Goal: Find contact information: Find contact information

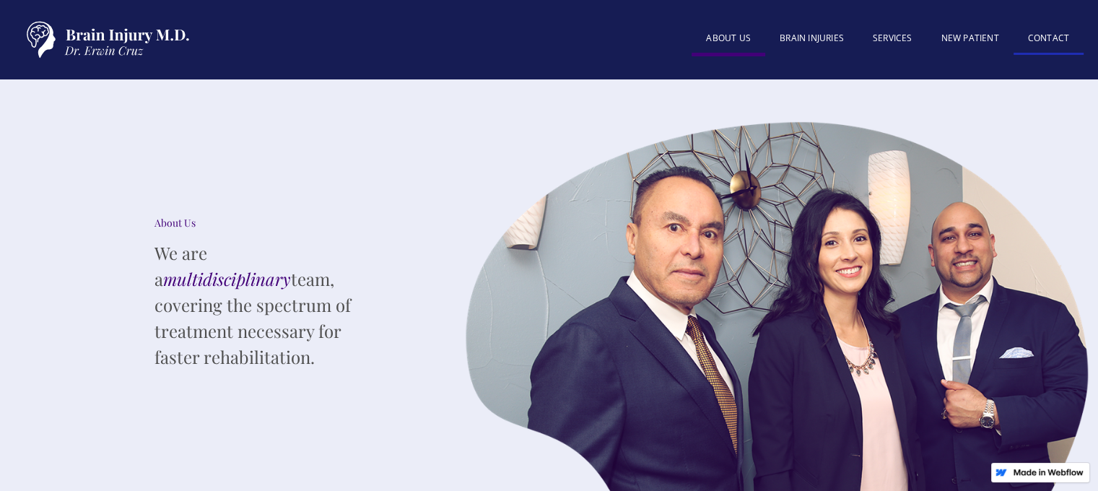
click at [1025, 39] on link "Contact" at bounding box center [1049, 39] width 70 height 31
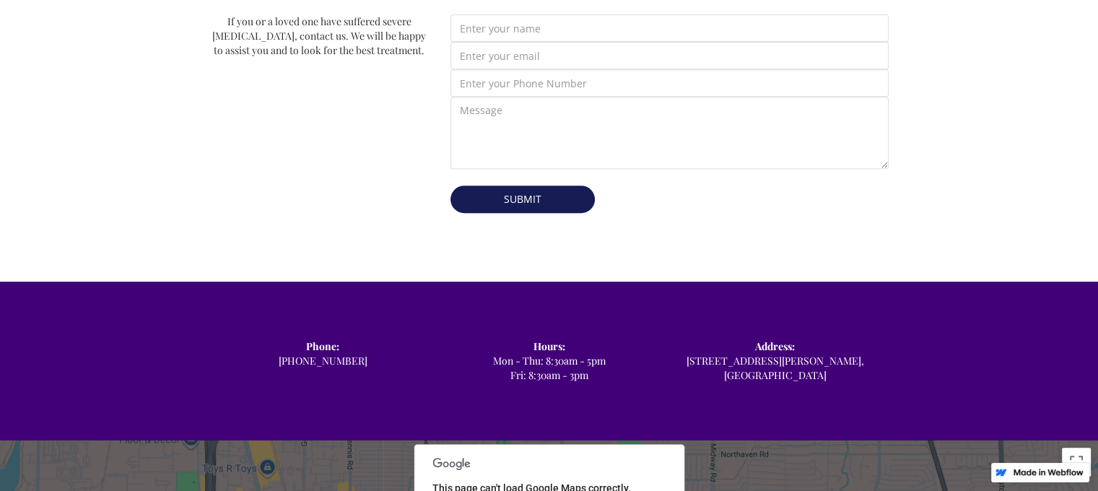
scroll to position [722, 0]
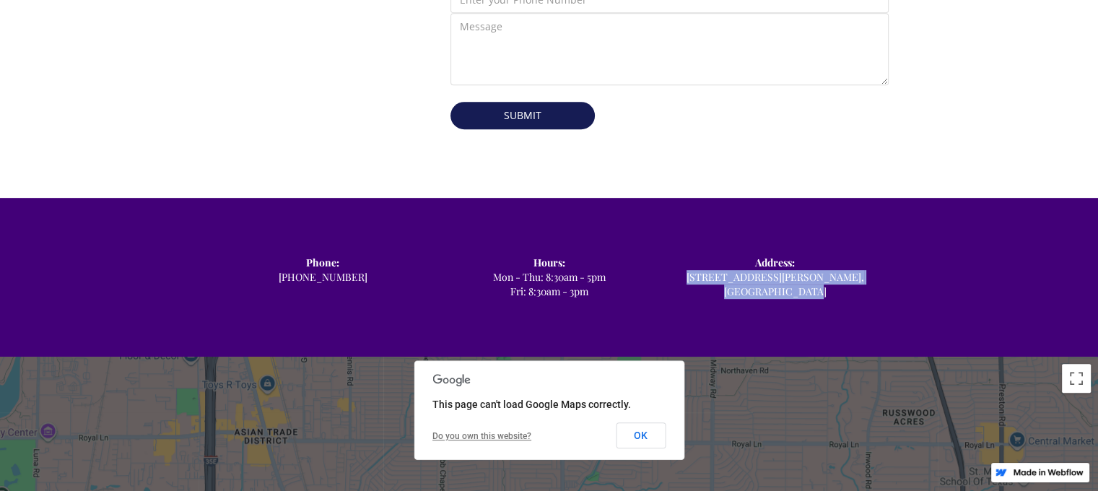
drag, startPoint x: 733, startPoint y: 256, endPoint x: 811, endPoint y: 274, distance: 79.9
click at [811, 274] on div "Address: ‍ 12800 Preston Rd, Dallas, TX 75230" at bounding box center [775, 277] width 226 height 43
copy div "‍ 12800 Preston Rd, Dallas, TX 75230"
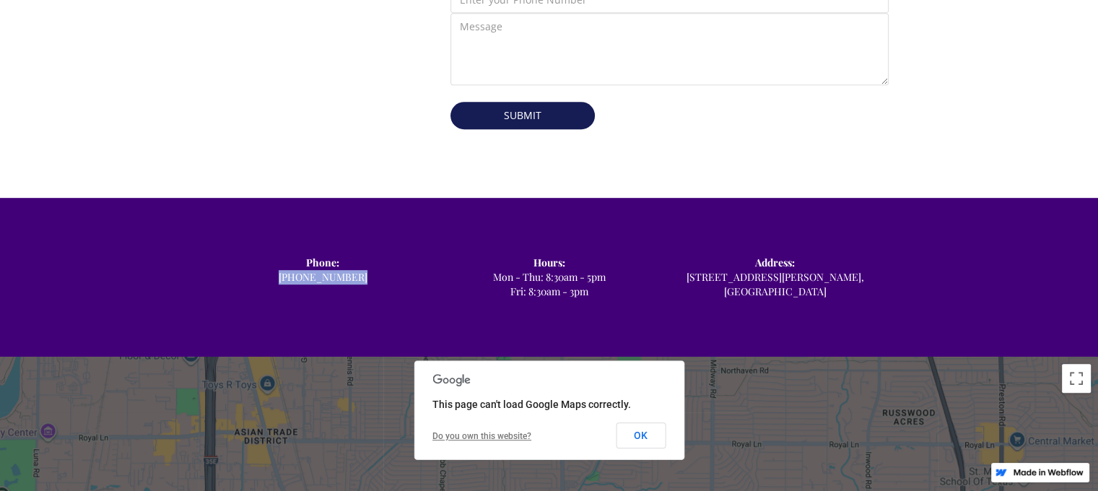
drag, startPoint x: 357, startPoint y: 256, endPoint x: 290, endPoint y: 259, distance: 67.3
click at [290, 259] on div "Phone: ‍ (972) 503-2780" at bounding box center [323, 270] width 226 height 29
copy div "‍ (972) 503-2780"
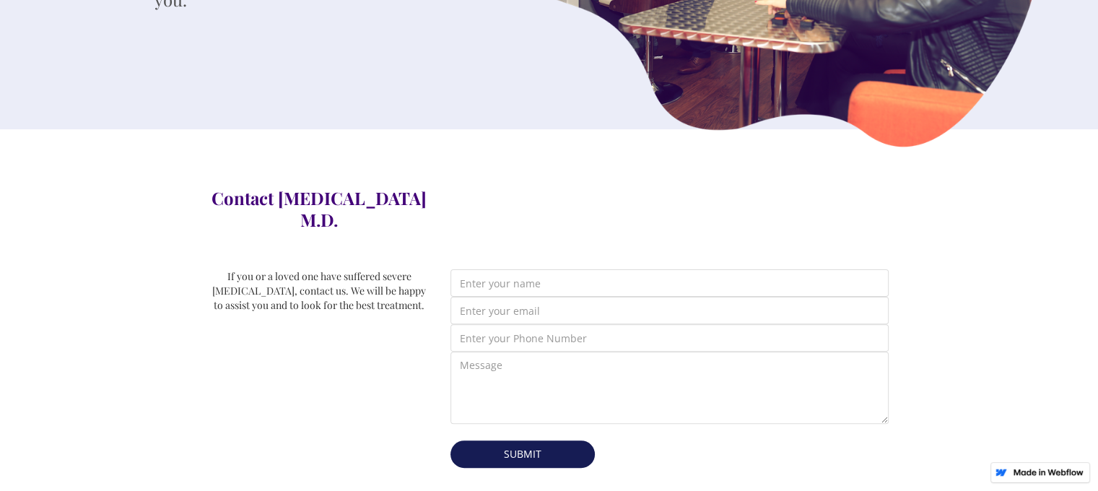
scroll to position [0, 0]
